Goal: Information Seeking & Learning: Learn about a topic

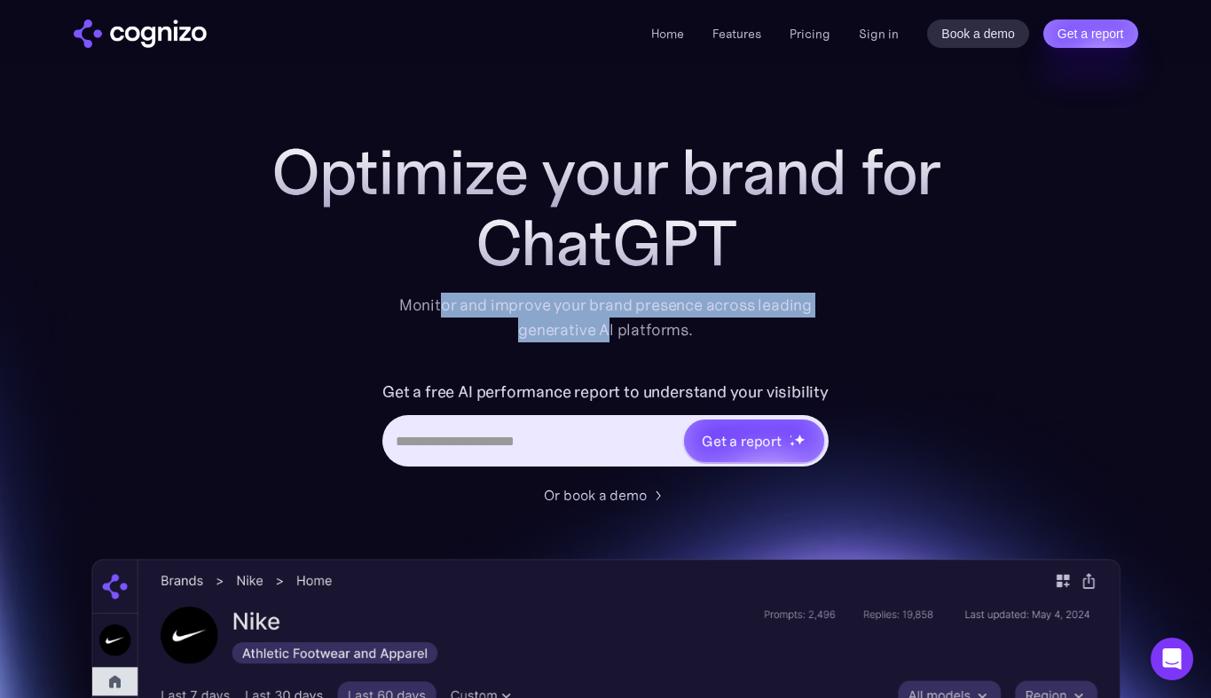
drag, startPoint x: 443, startPoint y: 310, endPoint x: 607, endPoint y: 340, distance: 166.7
click at [607, 340] on div "Monitor and improve your brand presence across leading generative AI platforms." at bounding box center [606, 318] width 436 height 50
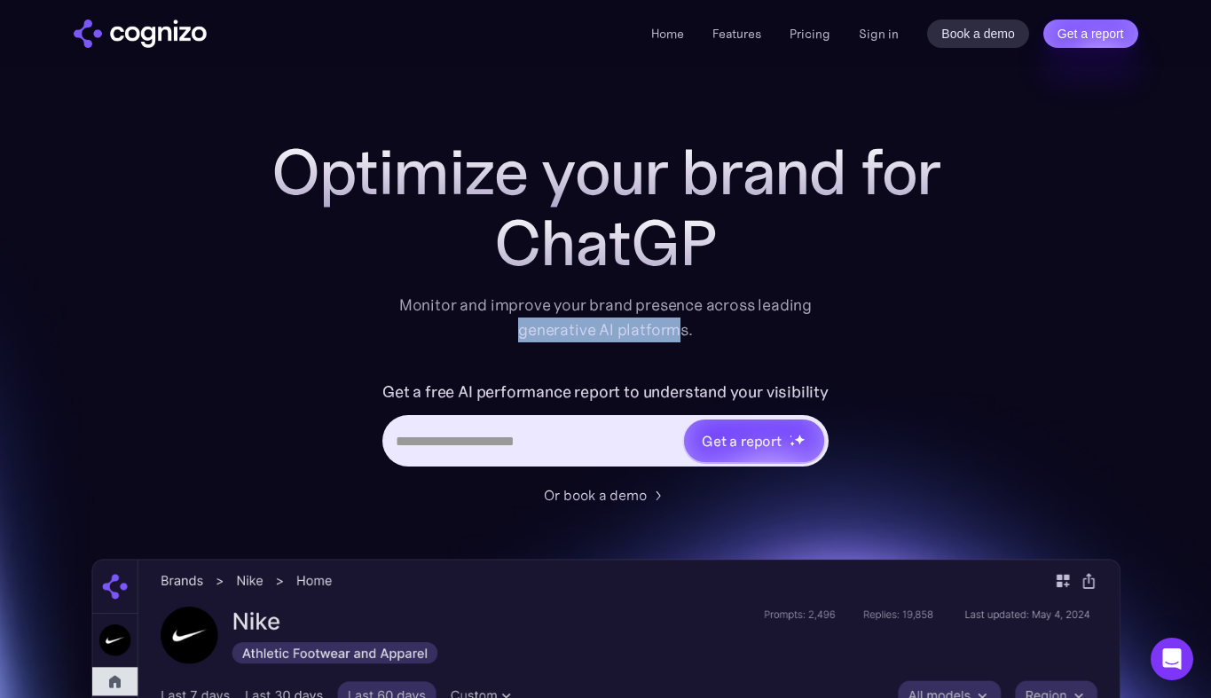
drag, startPoint x: 680, startPoint y: 340, endPoint x: 512, endPoint y: 331, distance: 168.8
click at [512, 331] on div "Monitor and improve your brand presence across leading generative AI platforms." at bounding box center [606, 318] width 436 height 50
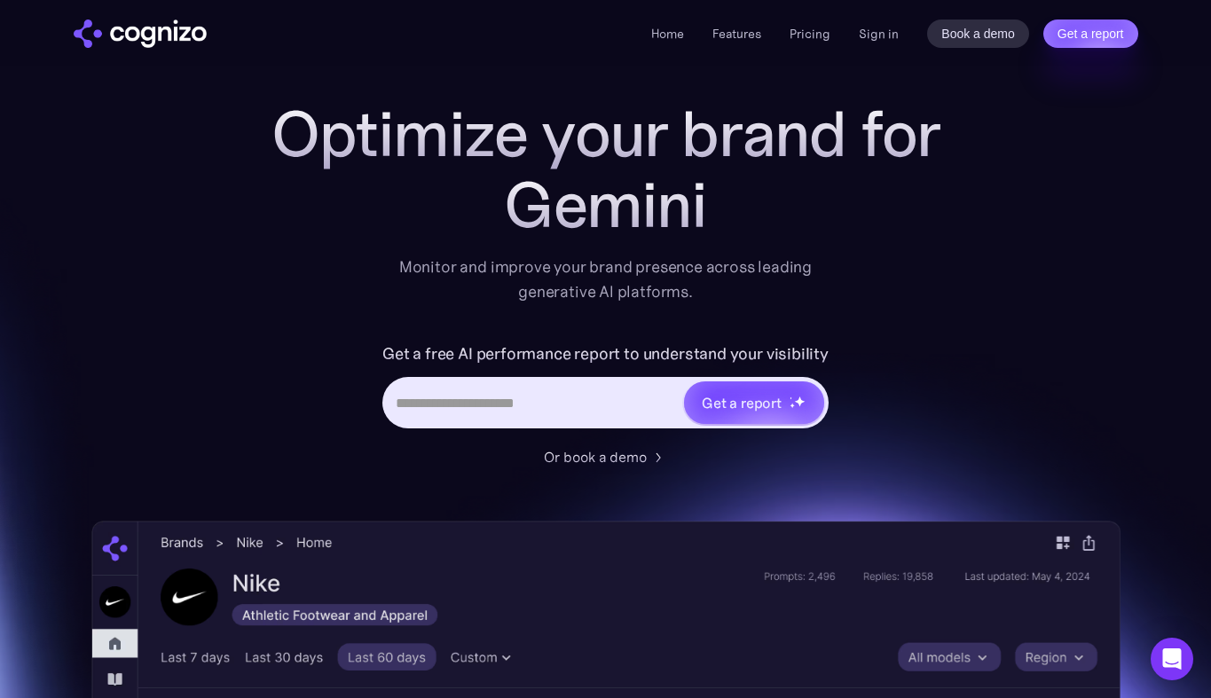
scroll to position [41, 0]
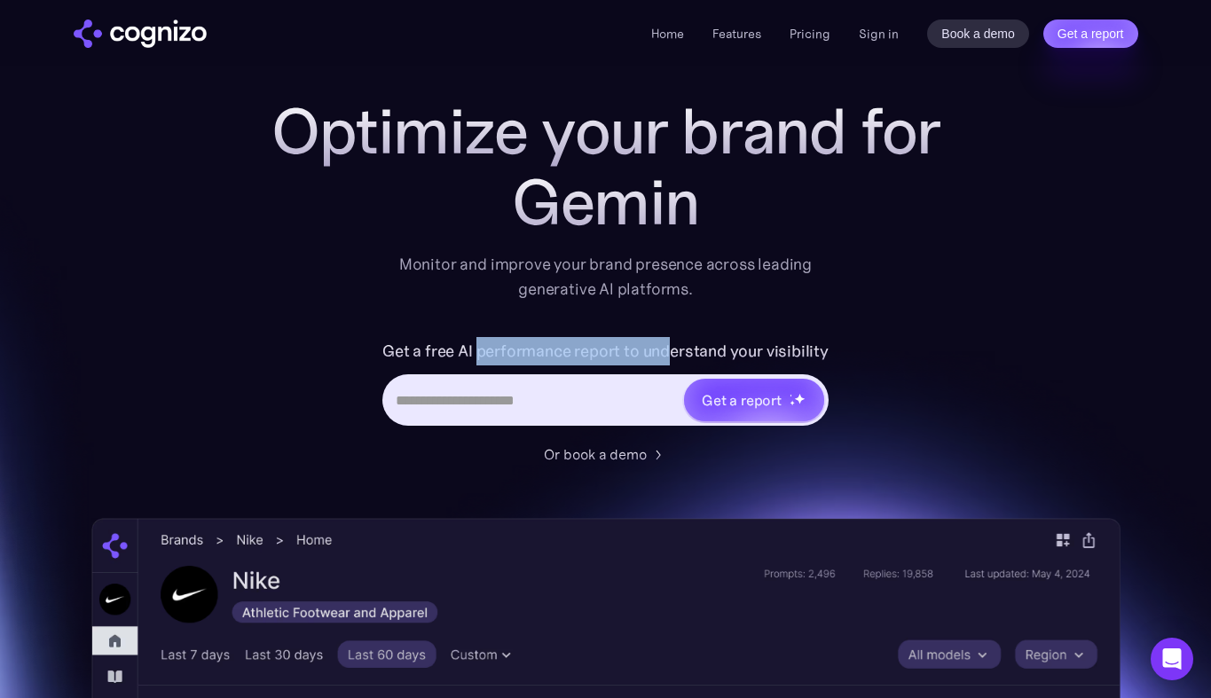
drag, startPoint x: 481, startPoint y: 355, endPoint x: 666, endPoint y: 357, distance: 185.4
click at [666, 357] on label "Get a free AI performance report to understand your visibility" at bounding box center [605, 351] width 446 height 28
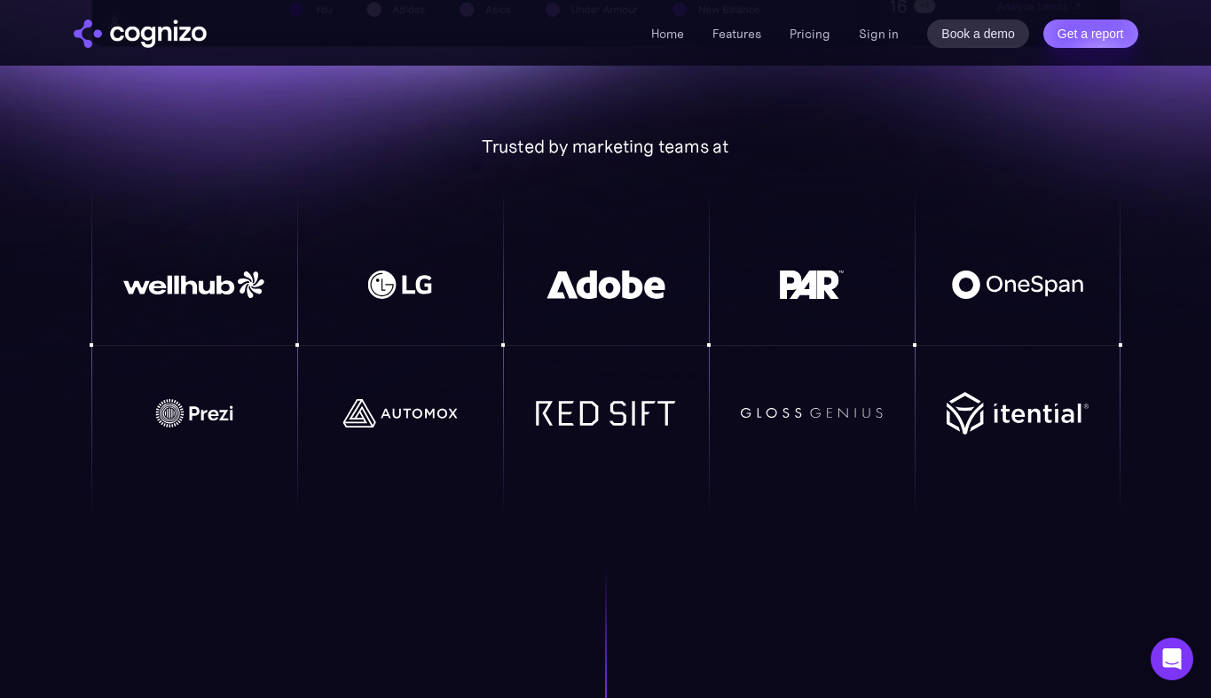
scroll to position [1116, 0]
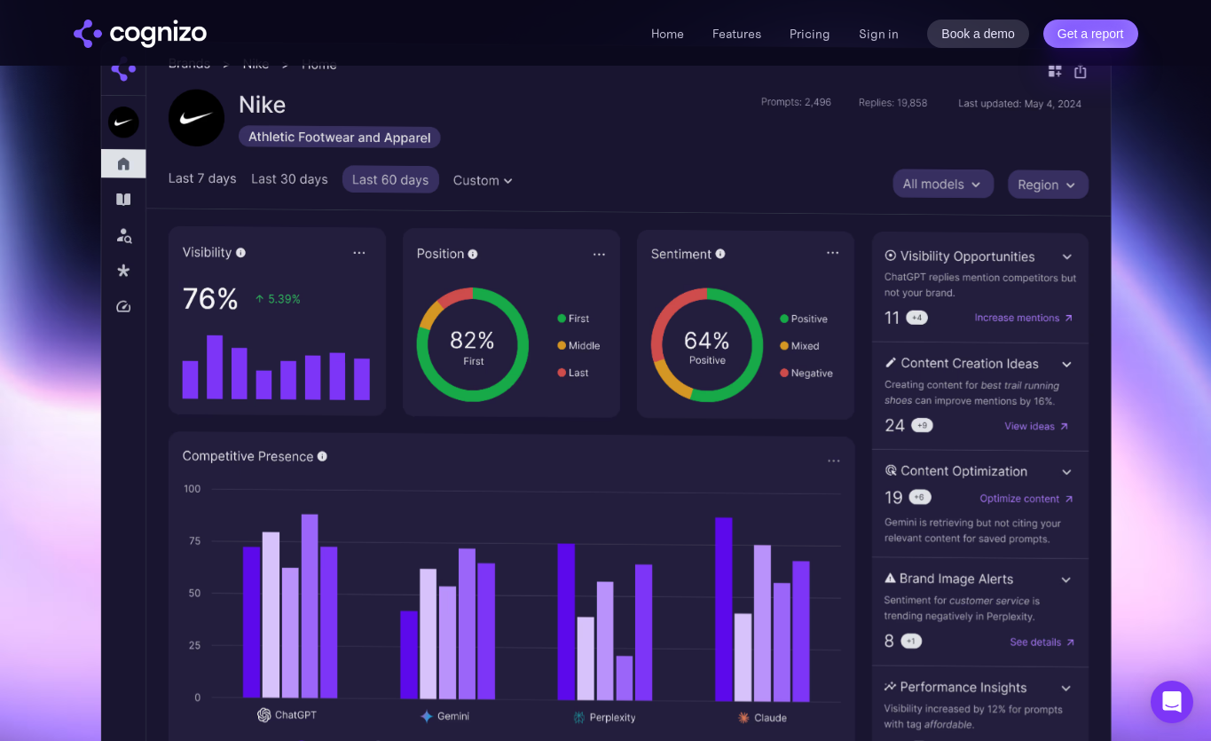
scroll to position [516, 0]
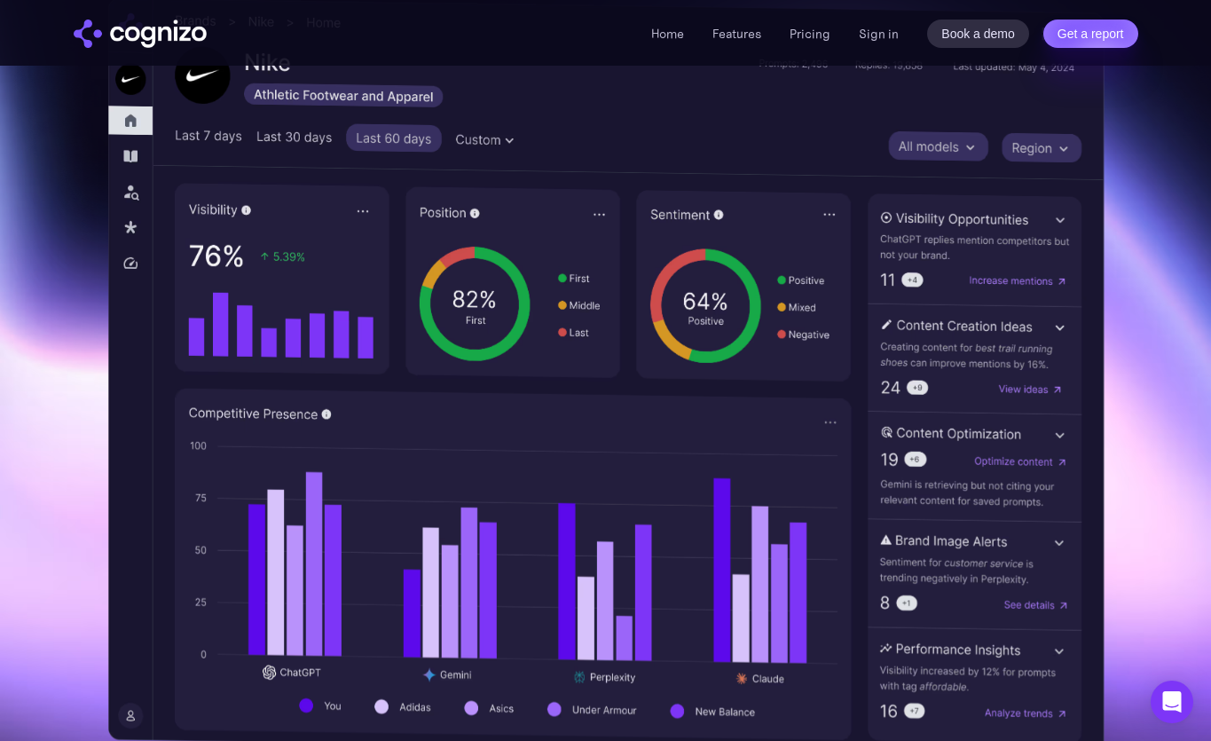
scroll to position [533, 0]
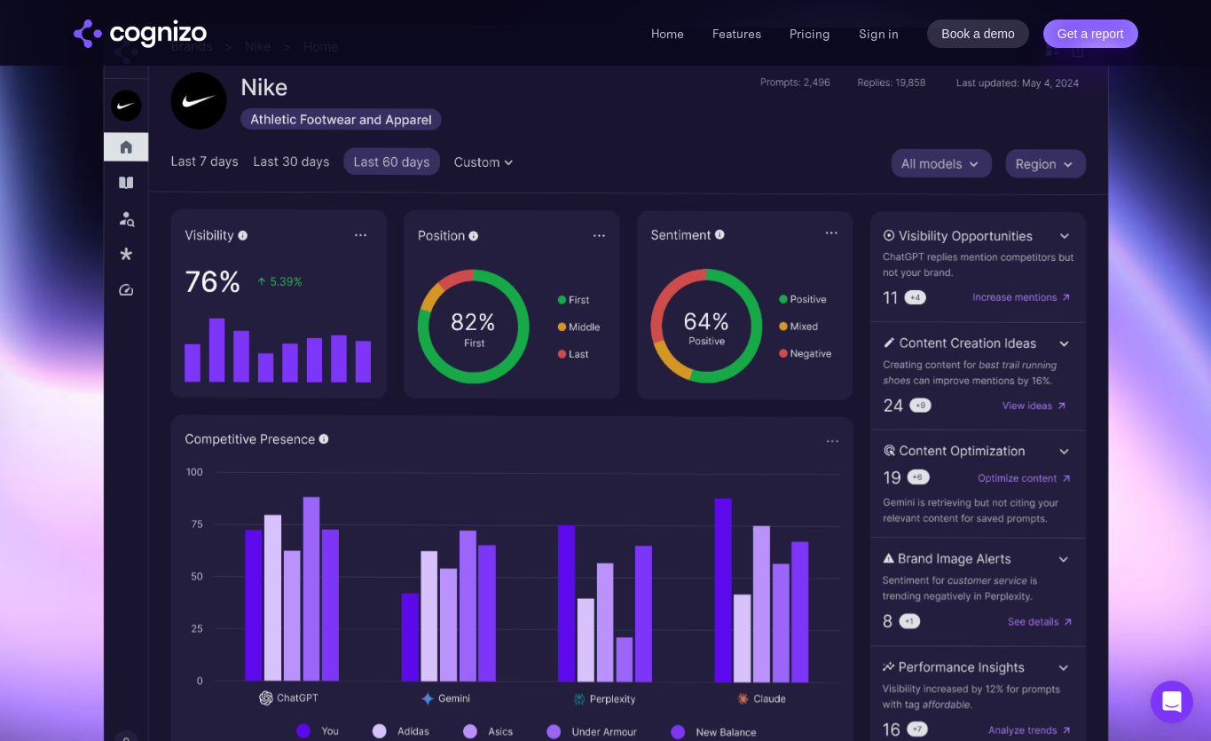
click at [188, 419] on img at bounding box center [605, 397] width 1005 height 747
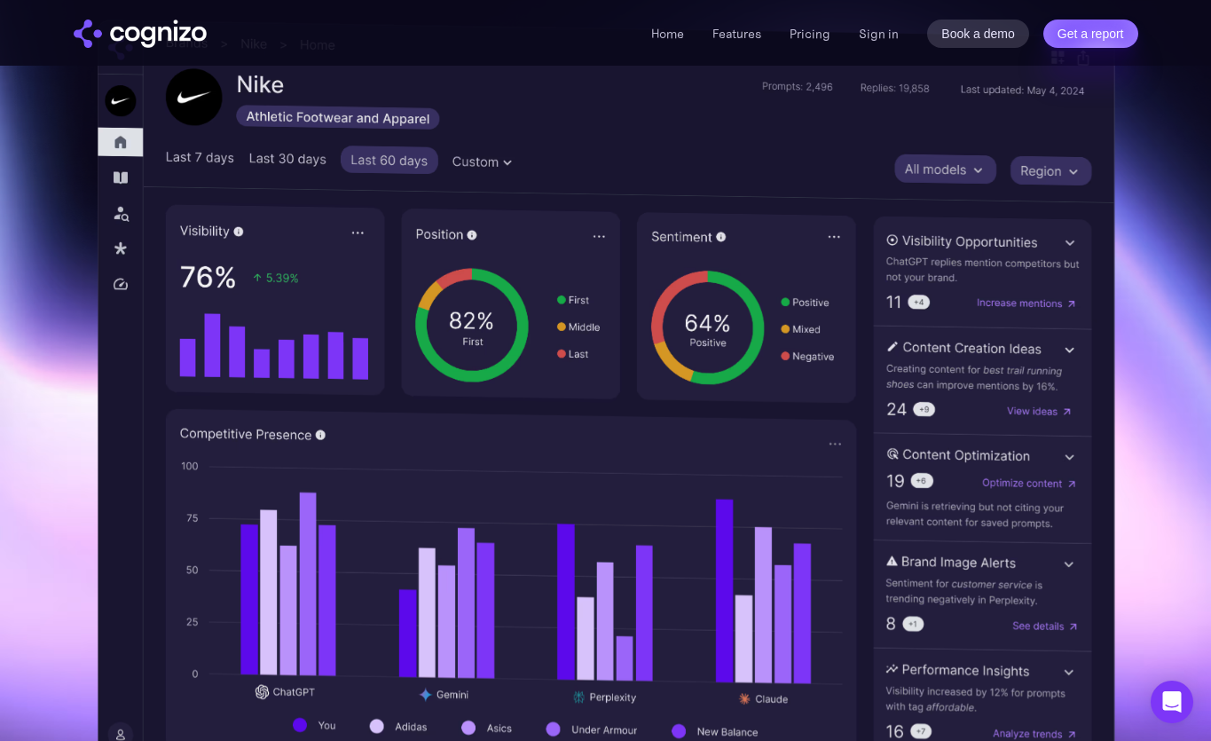
click at [310, 555] on img at bounding box center [605, 398] width 1017 height 756
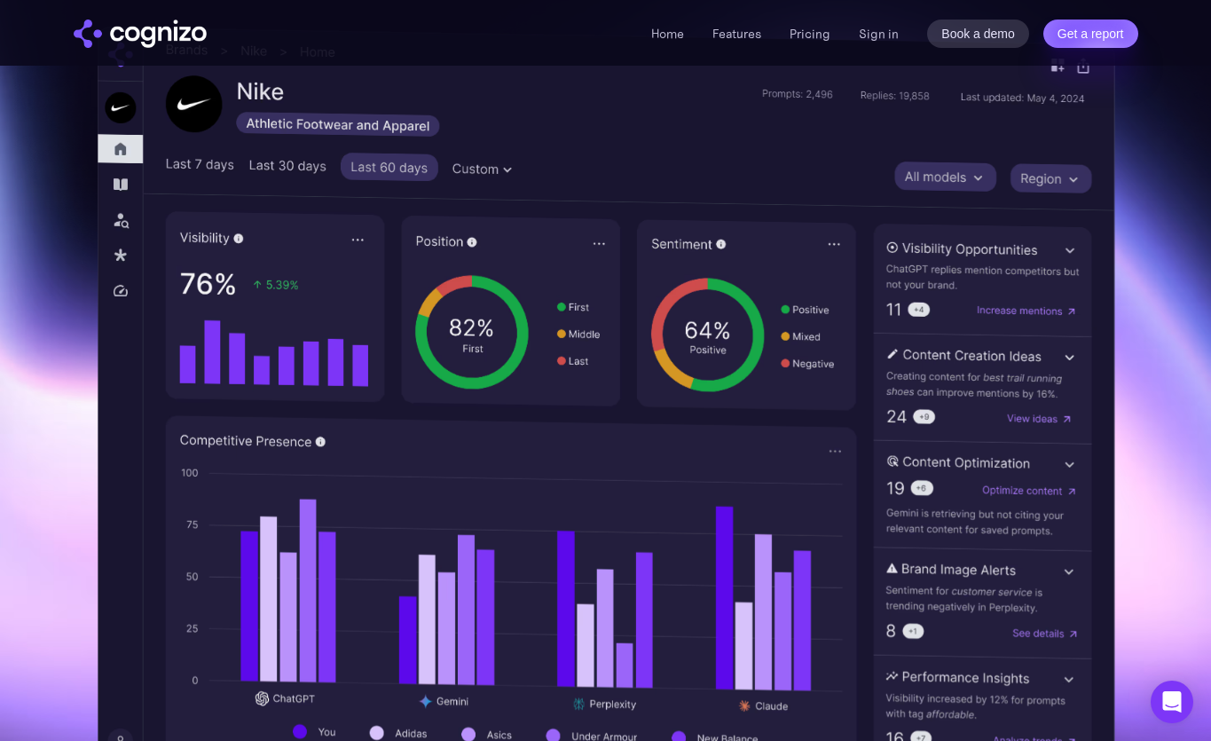
scroll to position [472, 0]
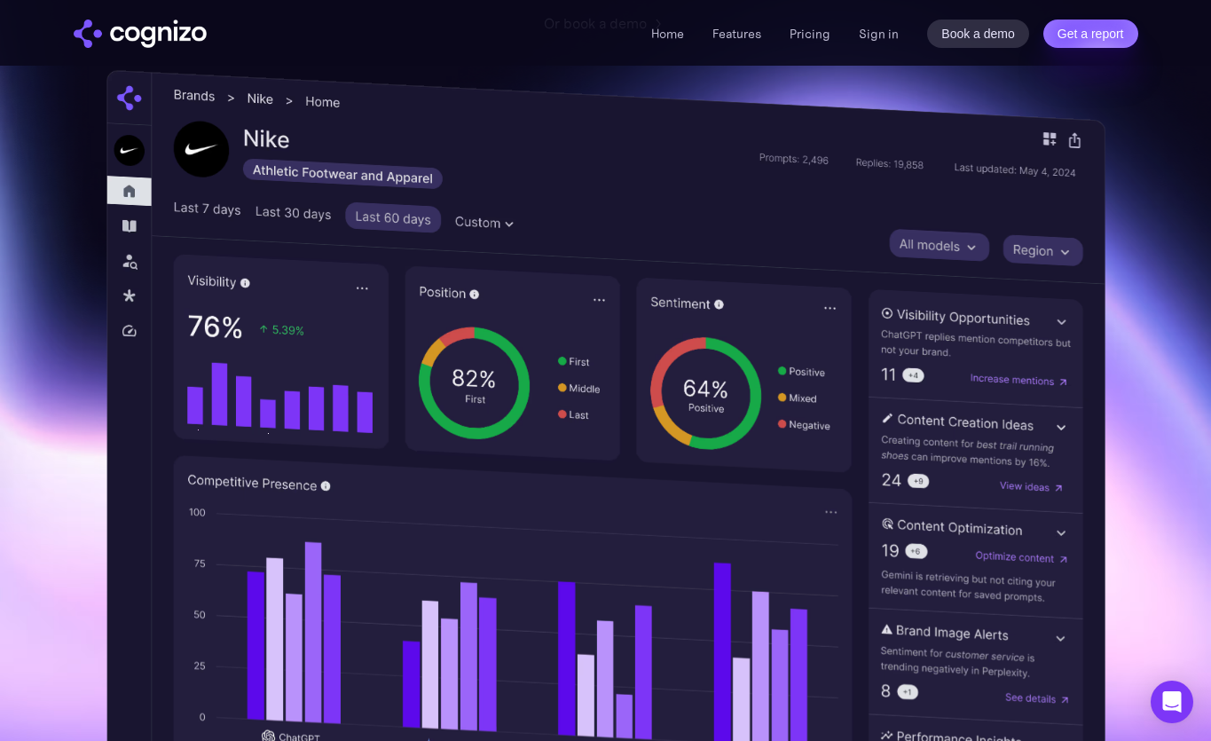
drag, startPoint x: 970, startPoint y: 160, endPoint x: 1081, endPoint y: 166, distance: 111.1
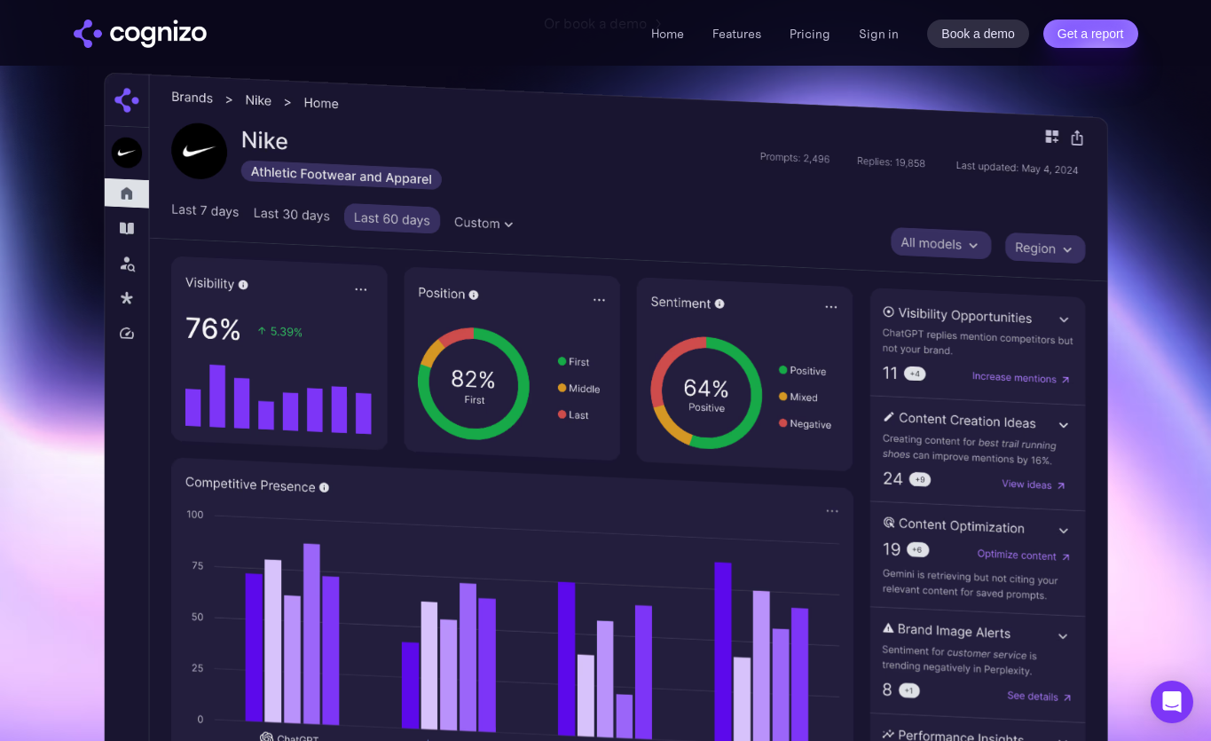
click at [1038, 169] on img at bounding box center [605, 459] width 1004 height 774
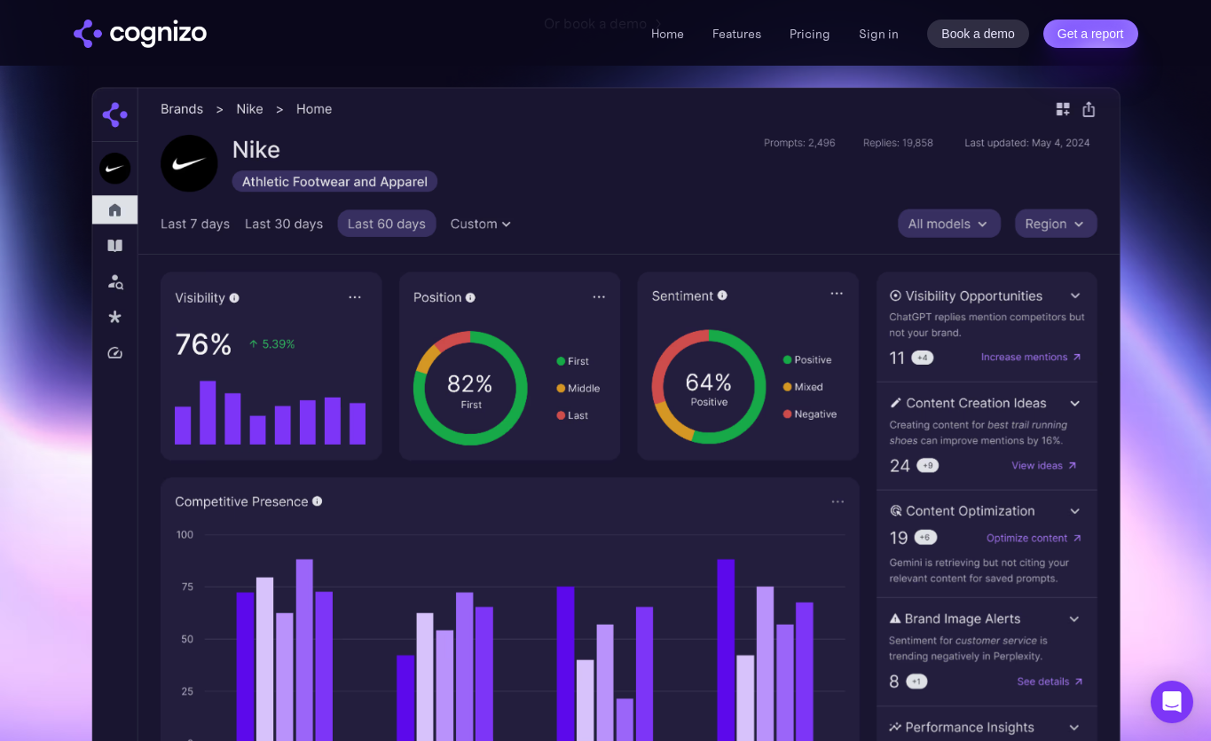
click at [1139, 349] on section "Optimize your brand for Perpl Monitor and improve your brand presence across le…" at bounding box center [605, 482] width 1211 height 1635
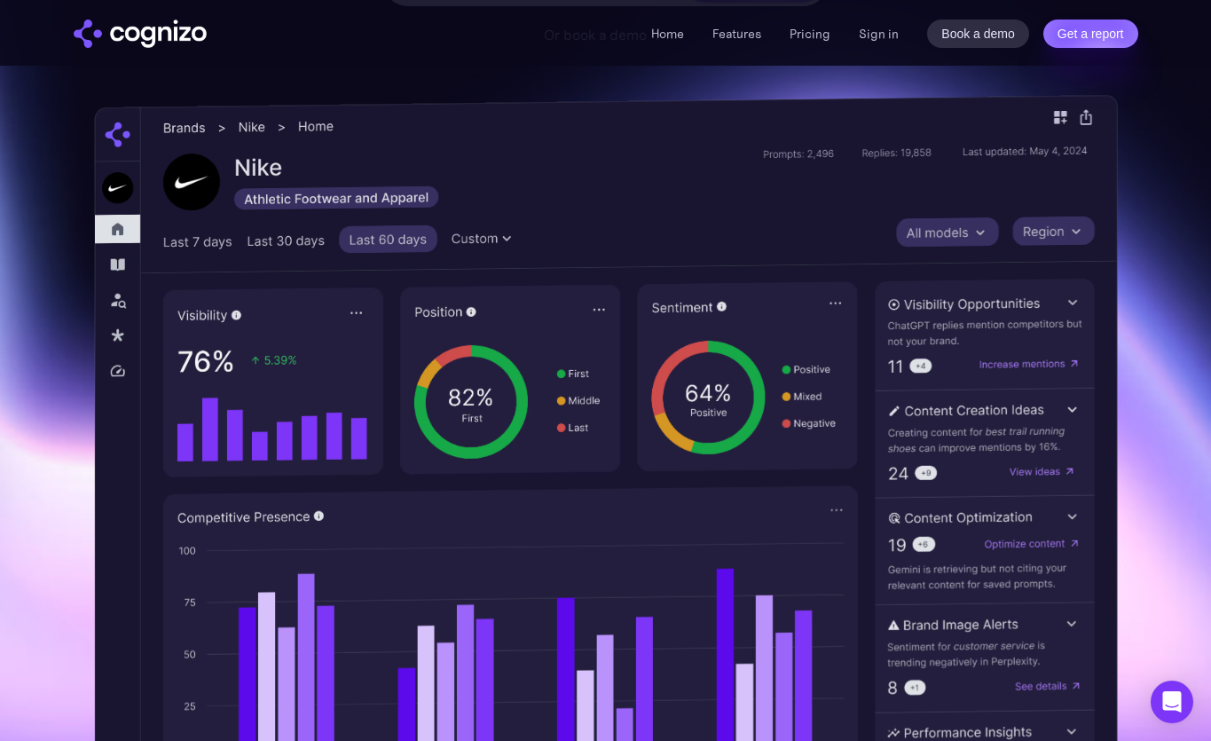
scroll to position [0, 0]
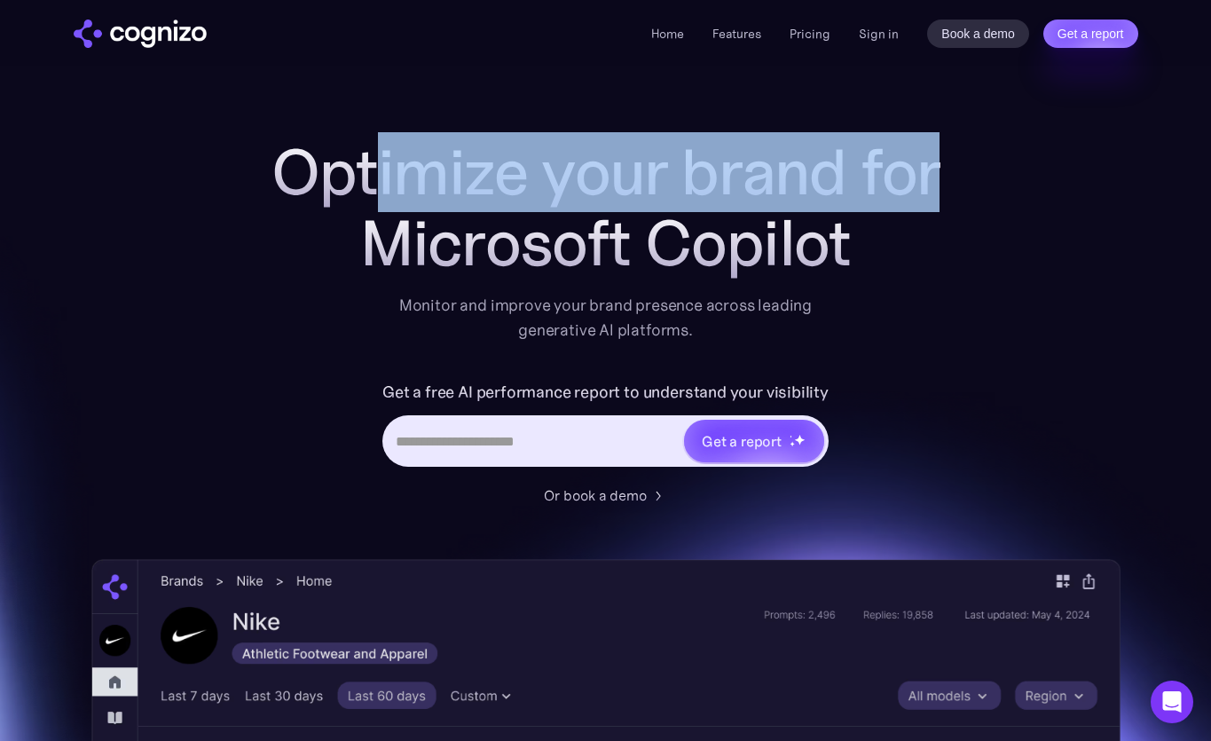
drag, startPoint x: 385, startPoint y: 195, endPoint x: 700, endPoint y: 283, distance: 326.9
click at [700, 283] on div "Optimize your brand for Microsoft Copilot Monitor and improve your brand presen…" at bounding box center [606, 240] width 710 height 206
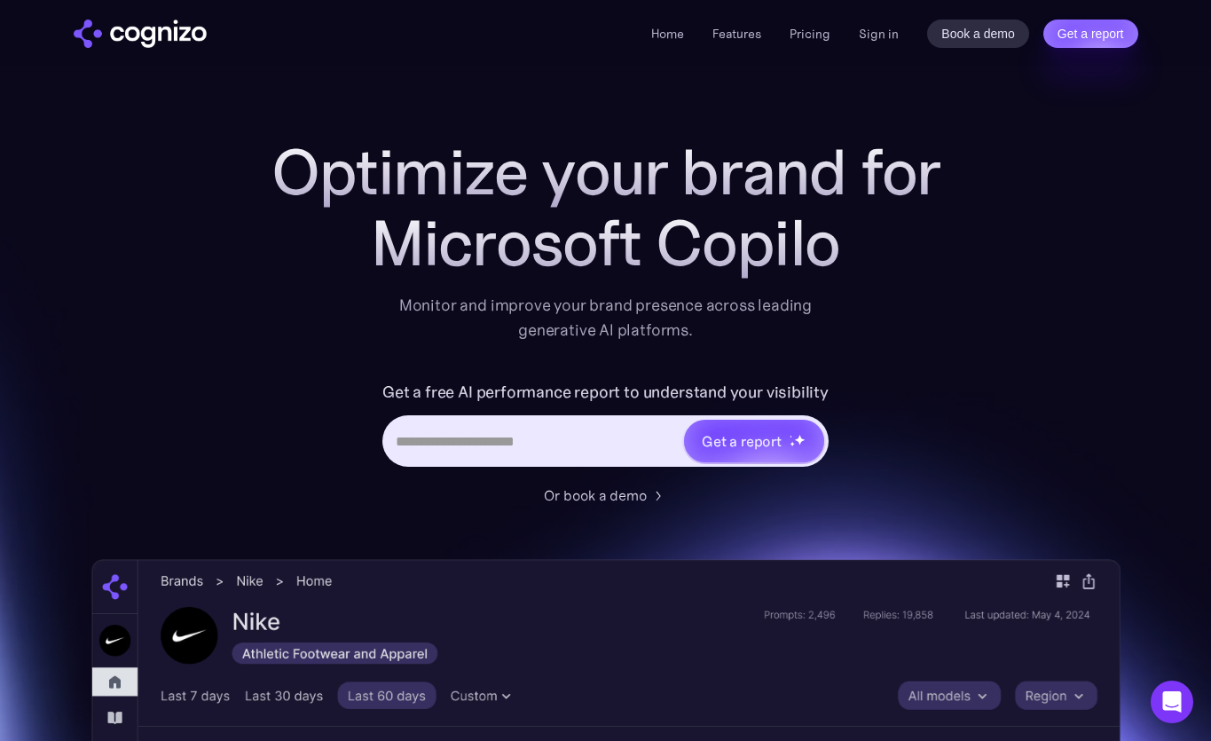
click at [700, 283] on div "Optimize your brand for Microsoft Copilo Monitor and improve your brand presenc…" at bounding box center [606, 240] width 710 height 206
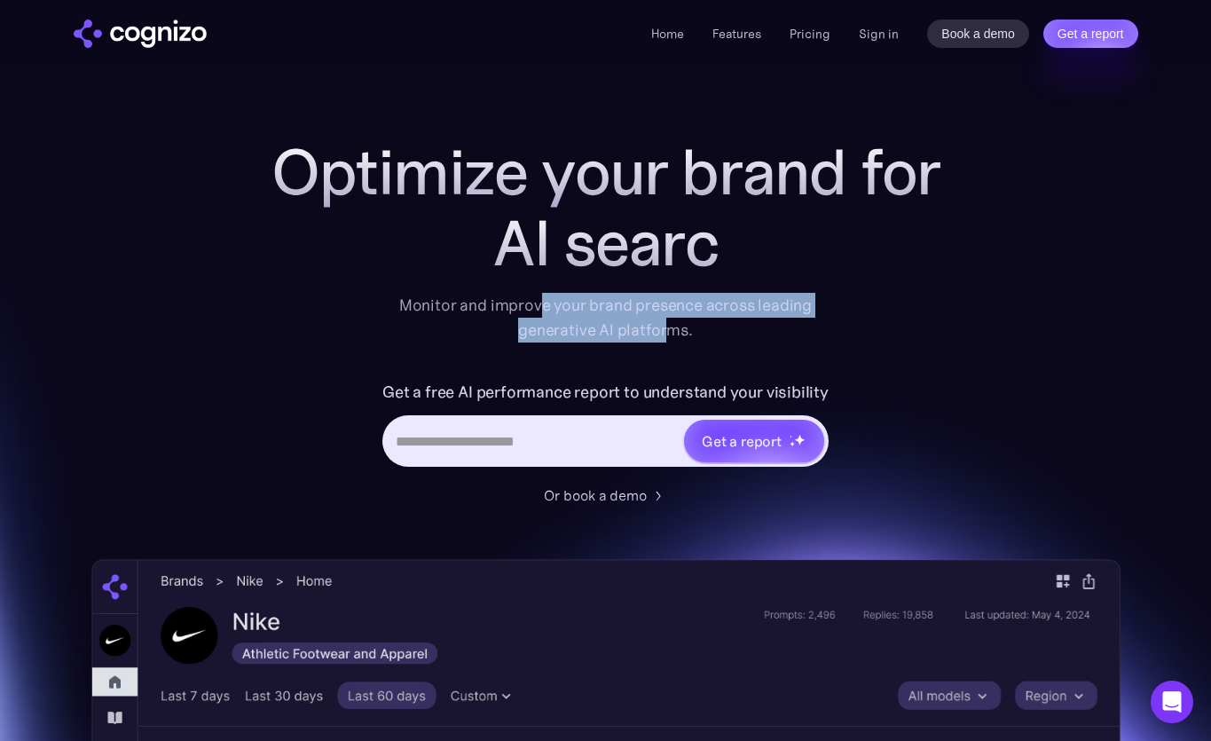
drag, startPoint x: 541, startPoint y: 300, endPoint x: 672, endPoint y: 325, distance: 132.7
click at [672, 325] on div "Monitor and improve your brand presence across leading generative AI platforms." at bounding box center [606, 318] width 436 height 50
